Goal: Communication & Community: Participate in discussion

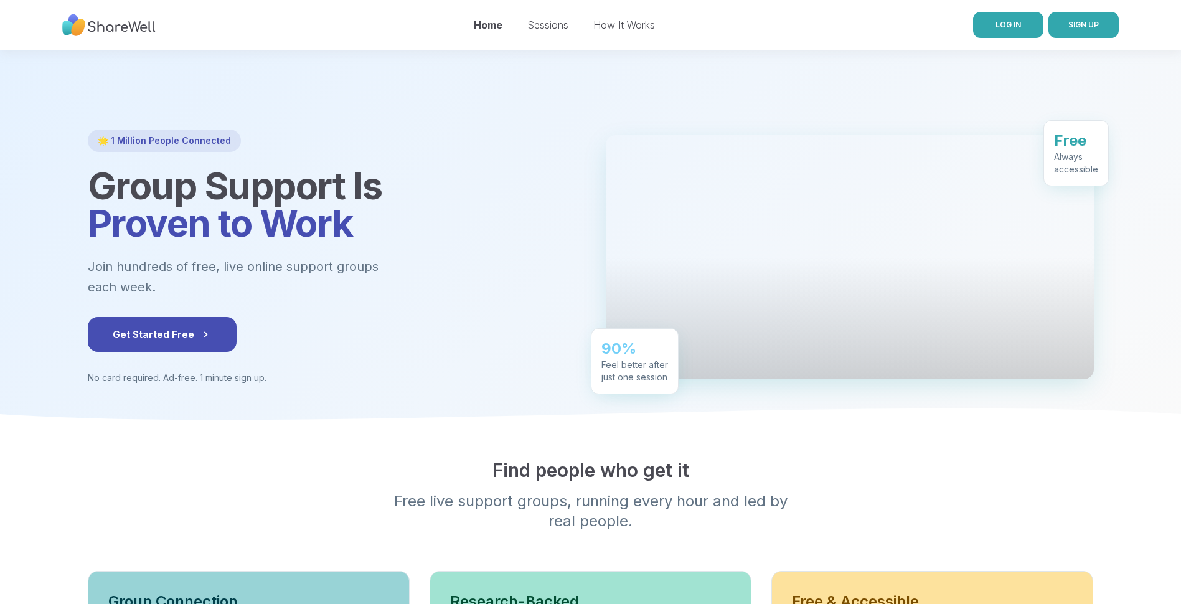
click at [1020, 25] on span "LOG IN" at bounding box center [1009, 24] width 26 height 9
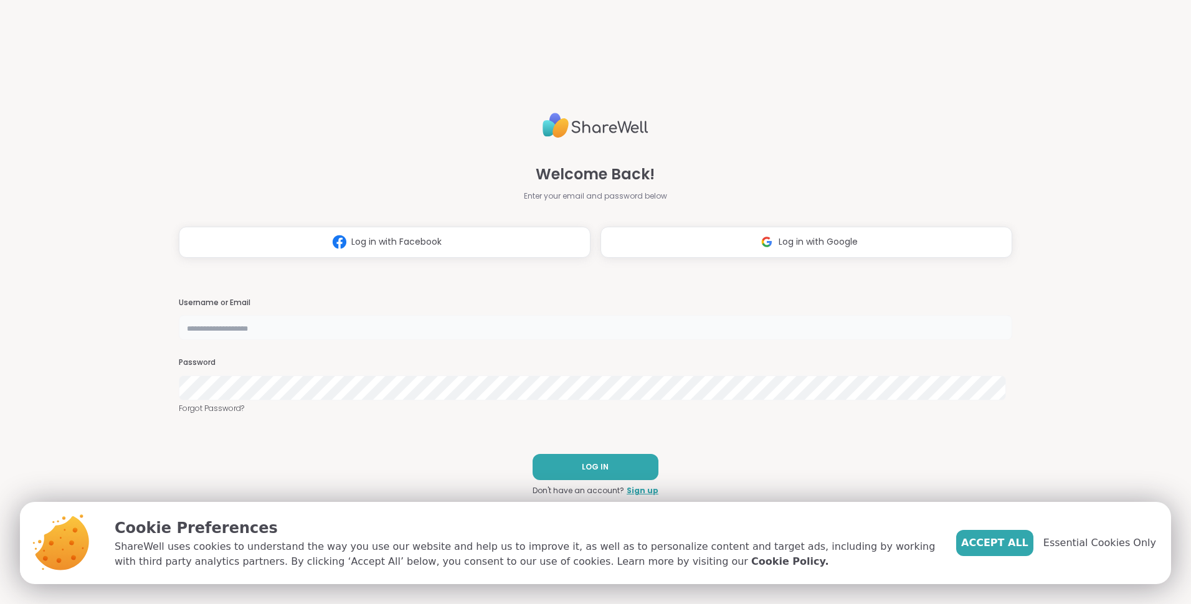
type input "**********"
click at [1013, 545] on span "Accept All" at bounding box center [994, 543] width 67 height 15
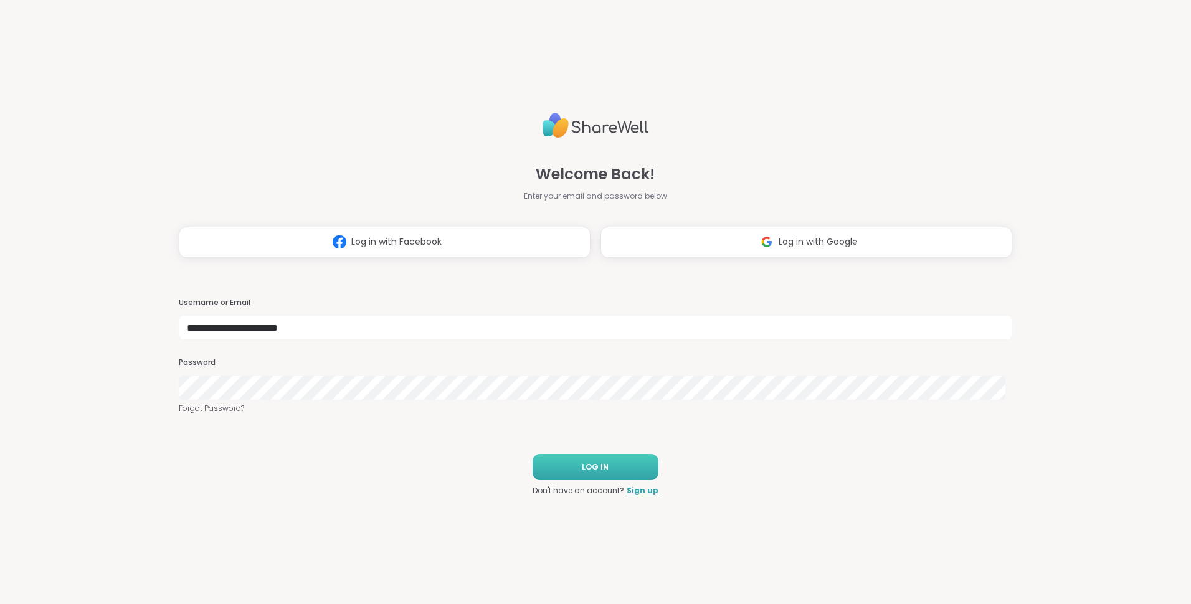
click at [610, 476] on button "LOG IN" at bounding box center [595, 467] width 126 height 26
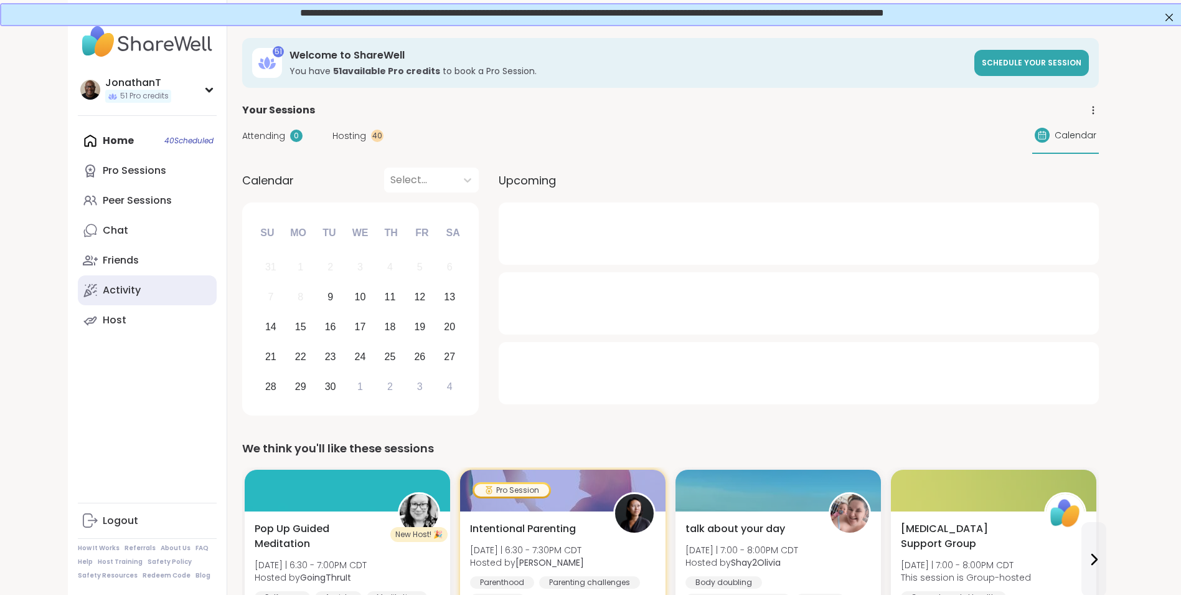
click at [144, 298] on link "Activity" at bounding box center [147, 290] width 139 height 30
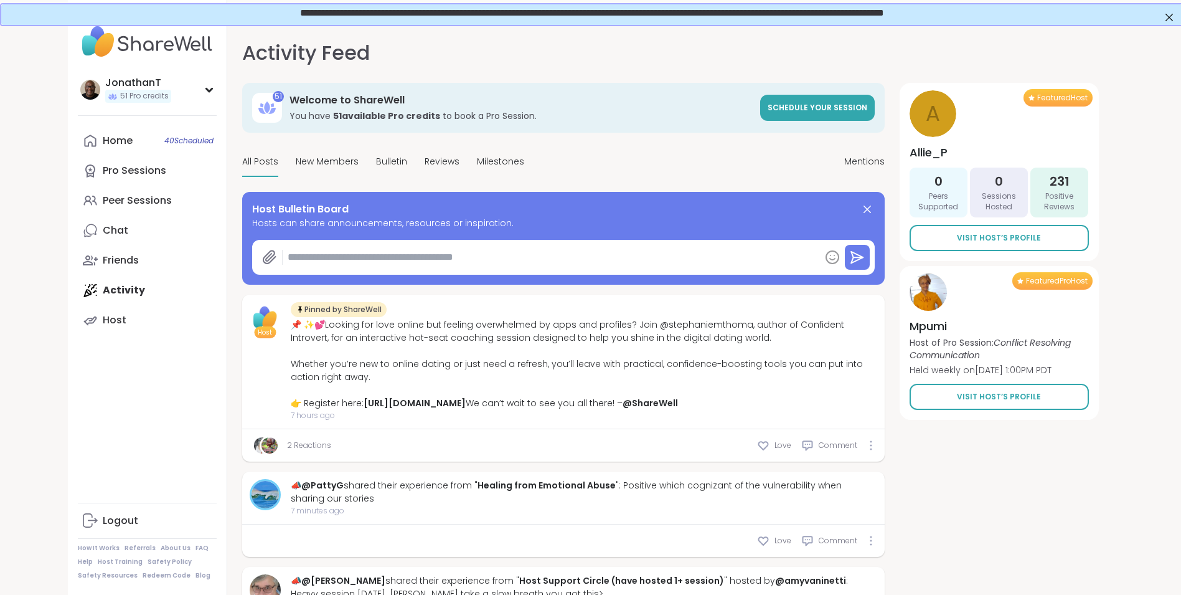
type textarea "*"
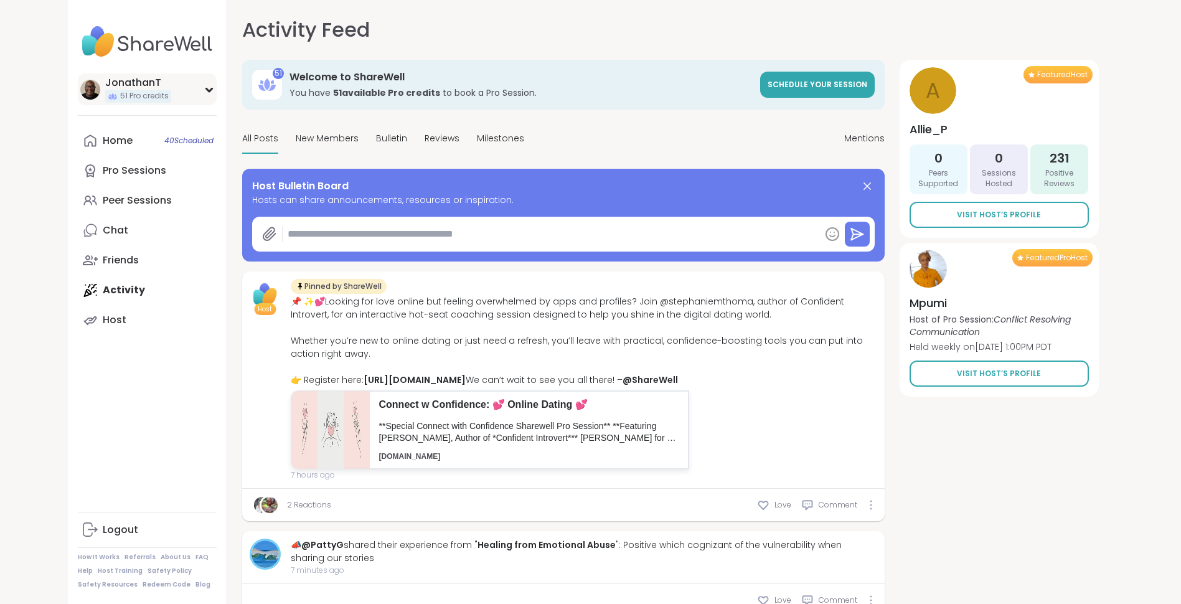
click at [204, 94] on div "JonathanT 51 Pro credits" at bounding box center [147, 89] width 139 height 32
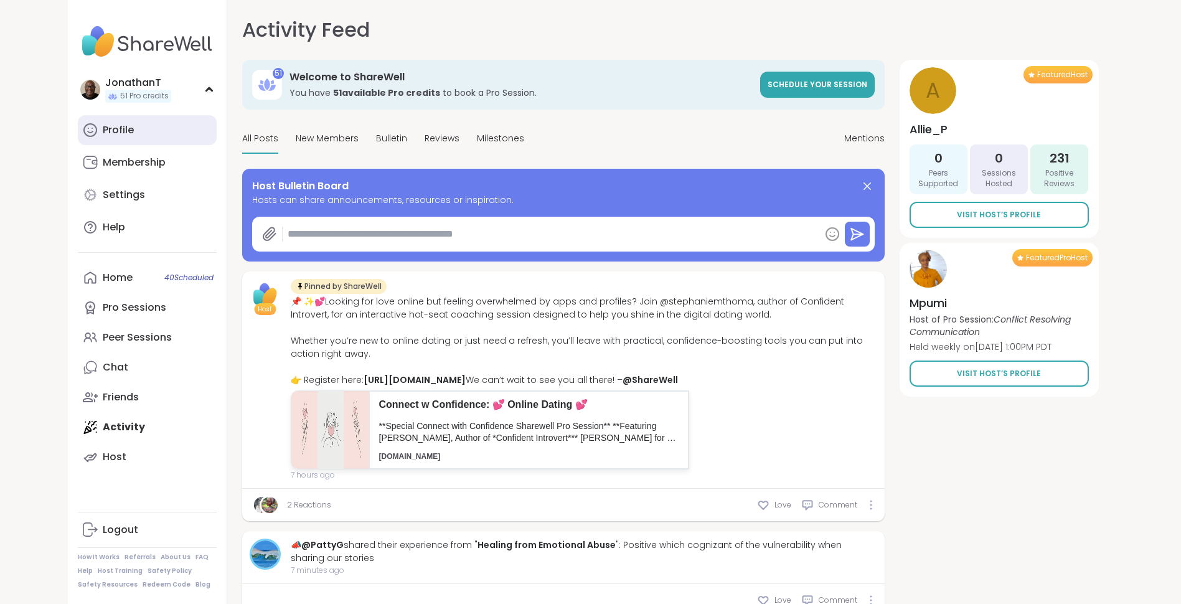
click at [141, 132] on link "Profile" at bounding box center [147, 130] width 139 height 30
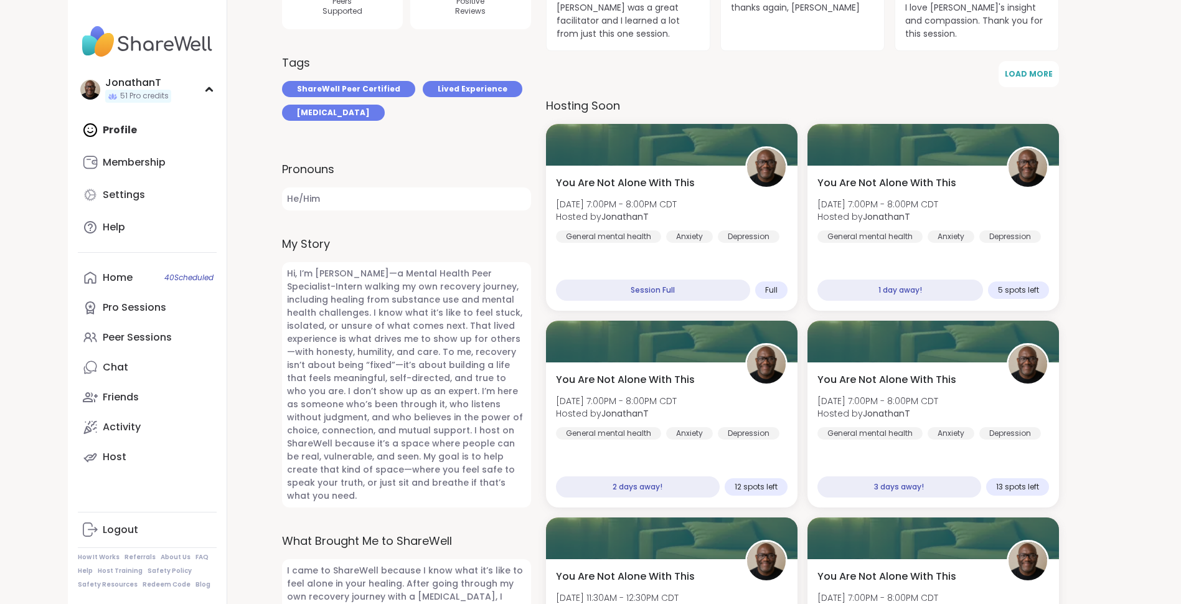
scroll to position [400, 0]
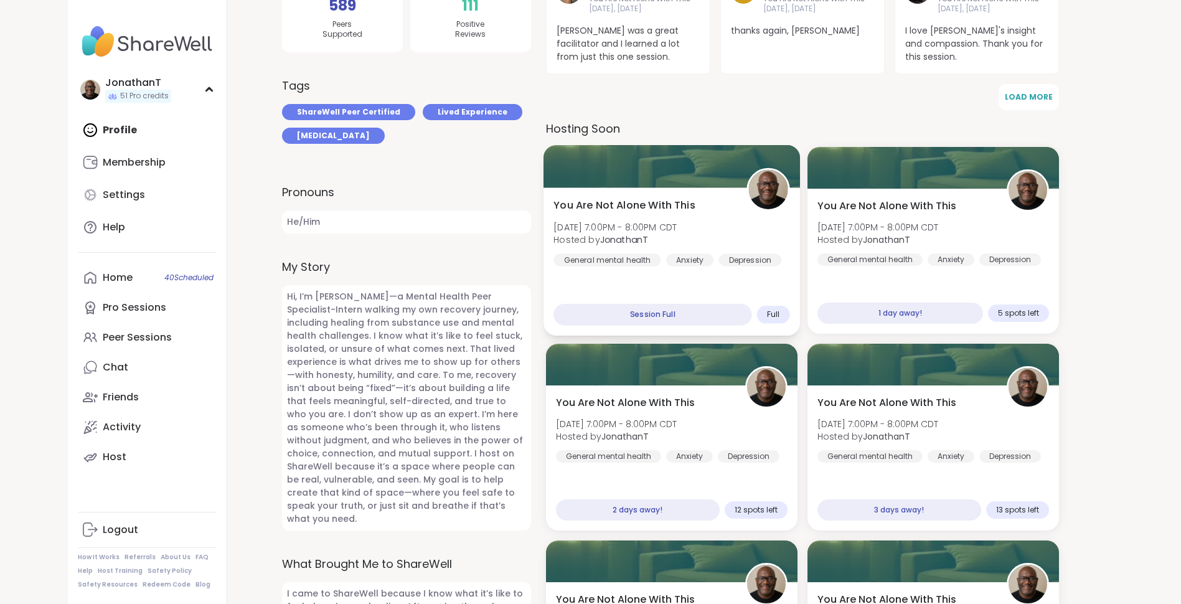
click at [677, 234] on span "Hosted by JonathanT" at bounding box center [615, 240] width 123 height 12
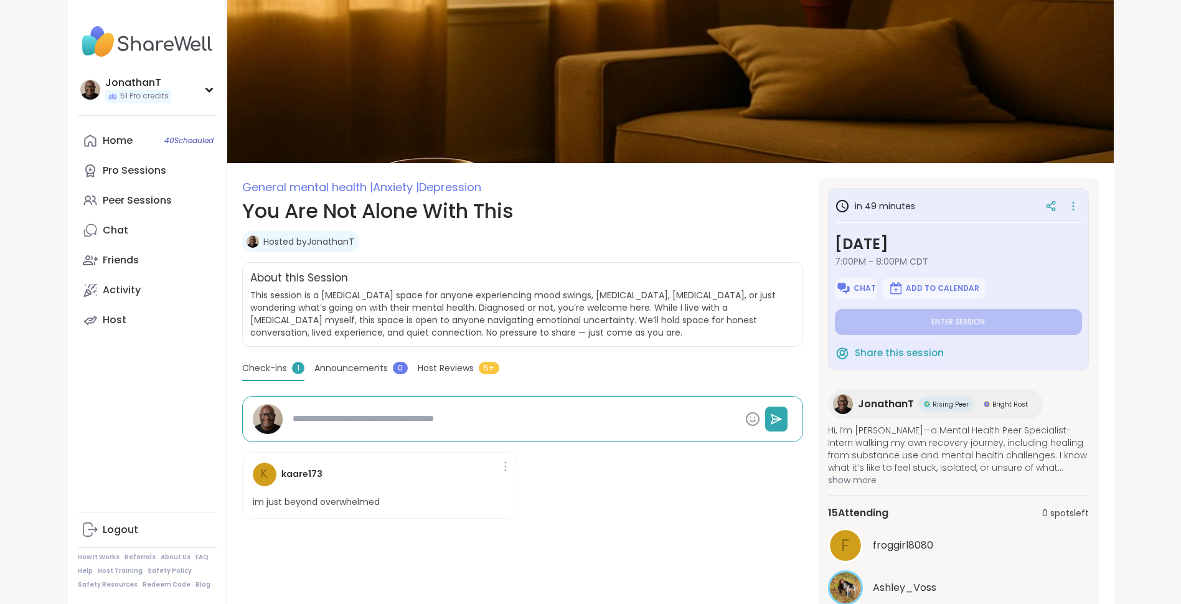
type textarea "*"
